Goal: Navigation & Orientation: Find specific page/section

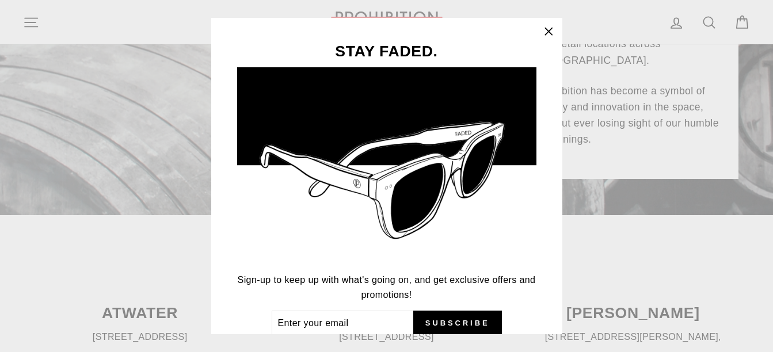
scroll to position [269, 0]
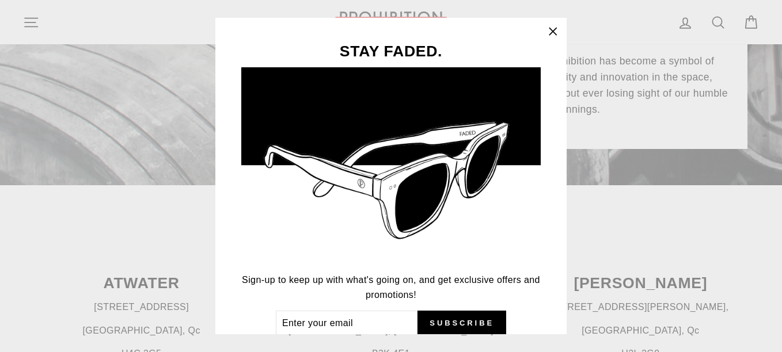
click at [556, 29] on icon "button" at bounding box center [552, 31] width 7 height 7
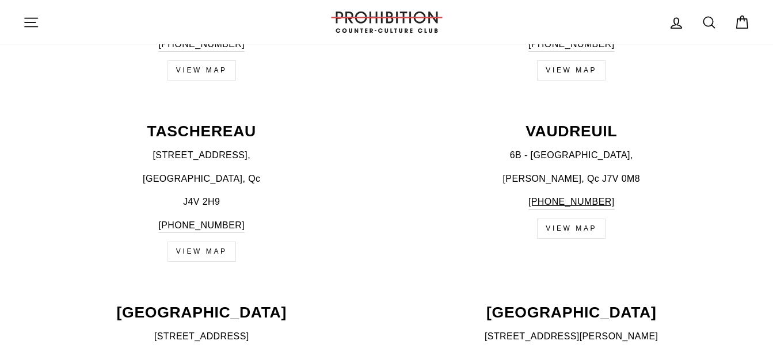
scroll to position [1919, 0]
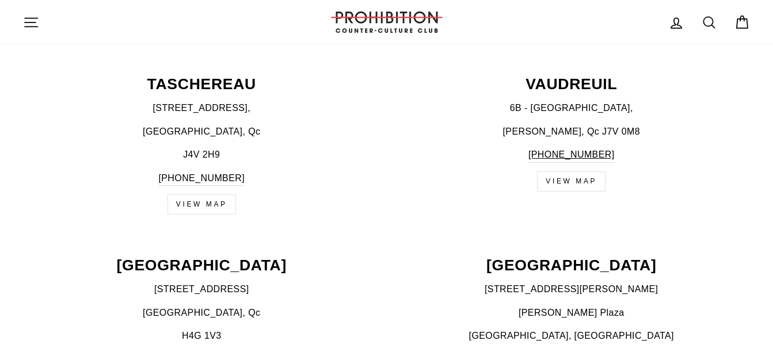
click at [572, 180] on link "VIEW MAP" at bounding box center [571, 182] width 69 height 20
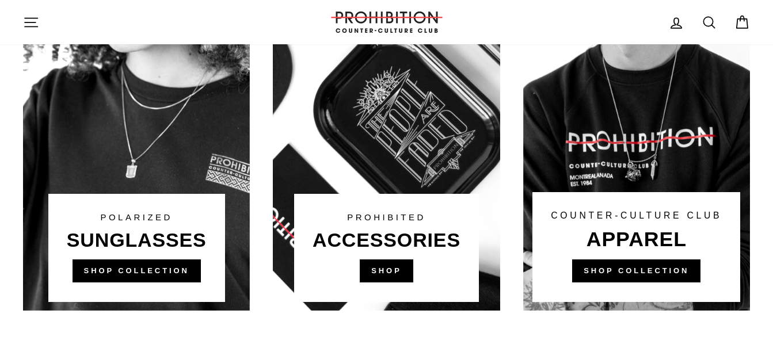
scroll to position [806, 0]
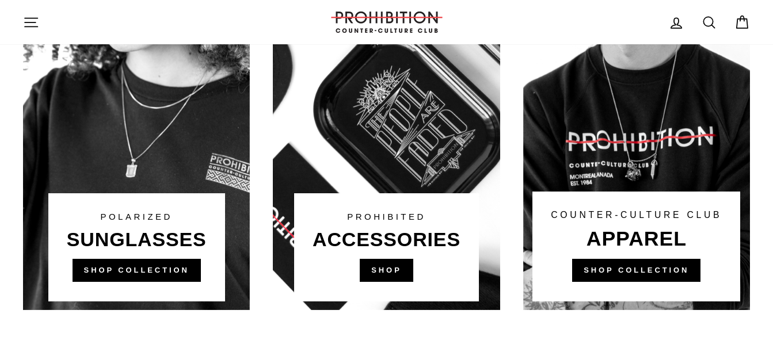
click at [387, 274] on link at bounding box center [386, 92] width 227 height 438
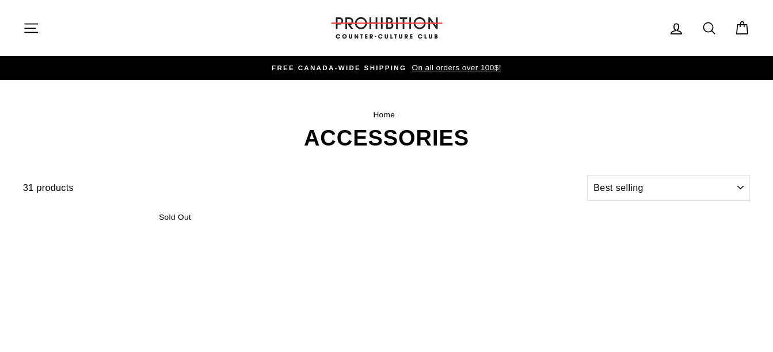
select select "best-selling"
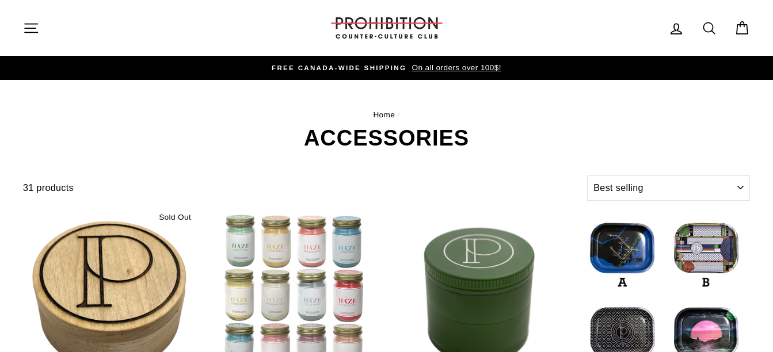
click at [33, 25] on icon "button" at bounding box center [31, 28] width 16 height 16
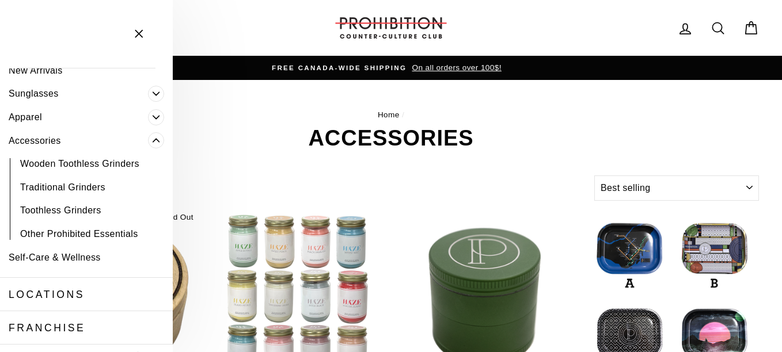
scroll to position [115, 0]
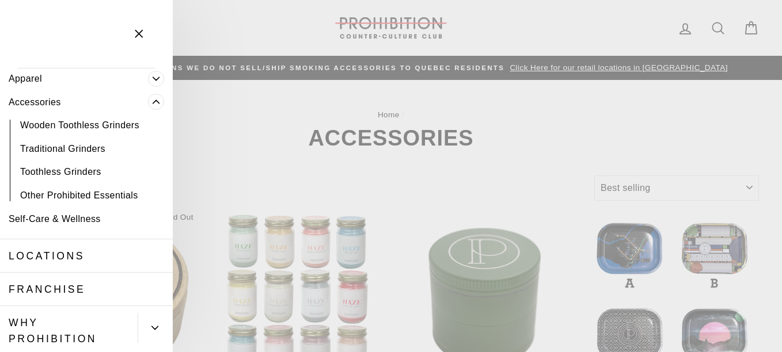
click at [52, 258] on link "Locations" at bounding box center [86, 256] width 173 height 33
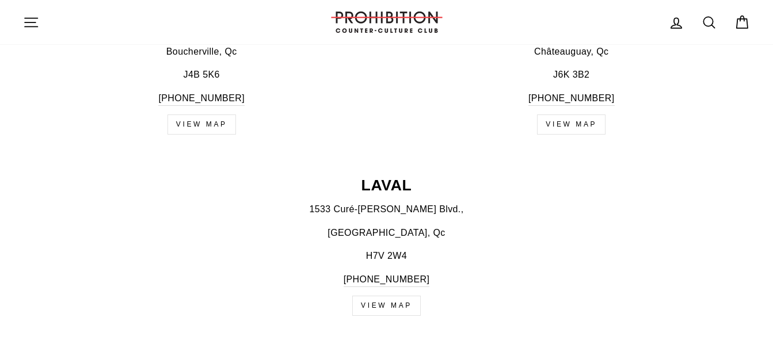
scroll to position [767, 0]
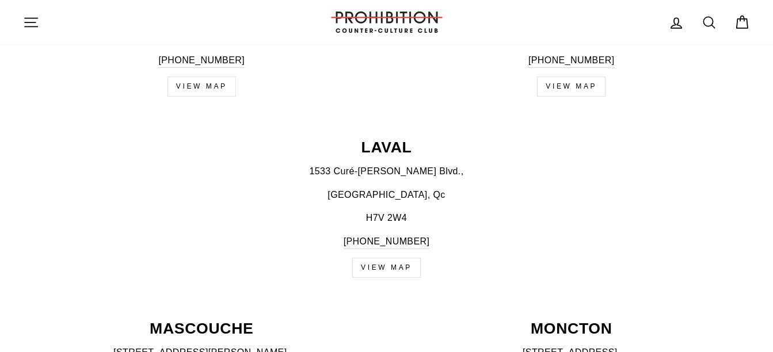
click at [385, 269] on link "View map" at bounding box center [386, 268] width 69 height 20
